Goal: Find specific page/section: Find specific page/section

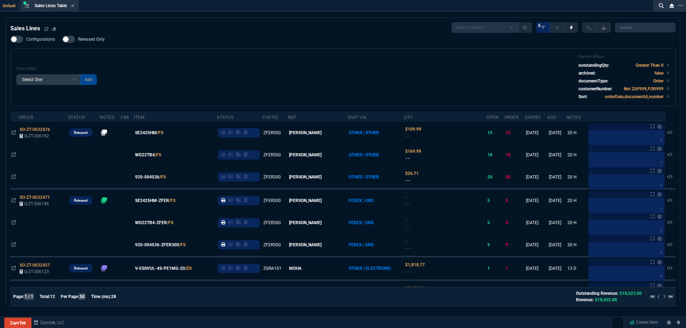
select select
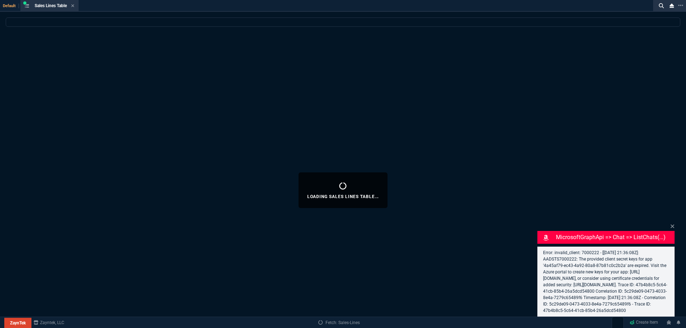
select select
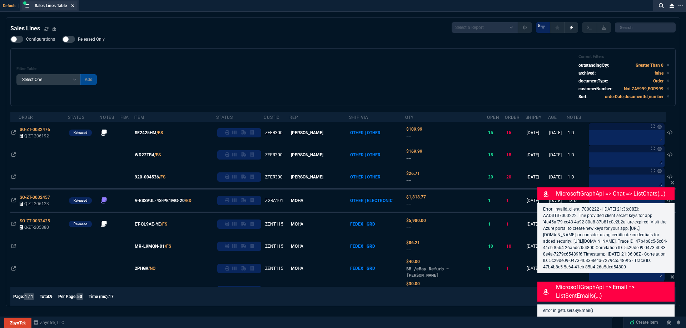
click at [74, 8] on icon at bounding box center [72, 6] width 3 height 4
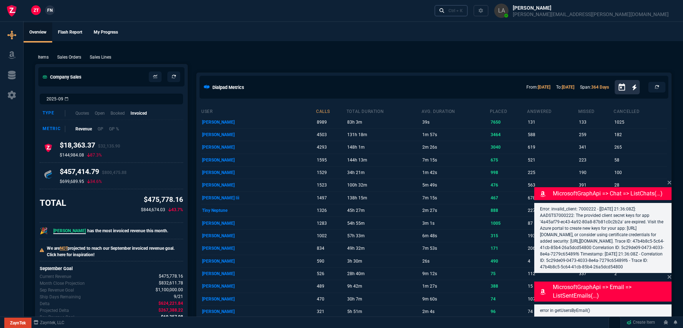
click at [468, 8] on link "Ctrl + K" at bounding box center [451, 10] width 34 height 11
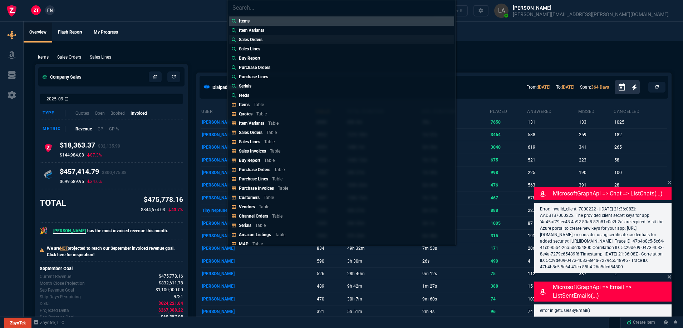
click at [269, 43] on link "Sales Orders" at bounding box center [341, 39] width 225 height 9
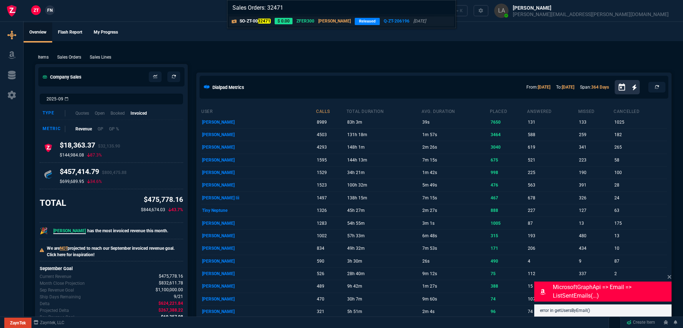
type input "Sales Orders: 32471"
click at [265, 24] on p "SO-ZT-00 32471" at bounding box center [254, 21] width 31 height 6
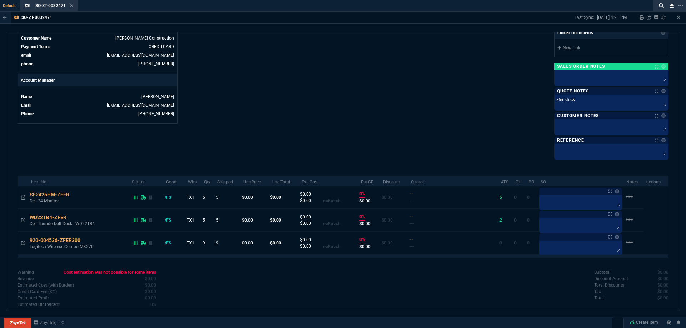
scroll to position [310, 0]
